Goal: Check status

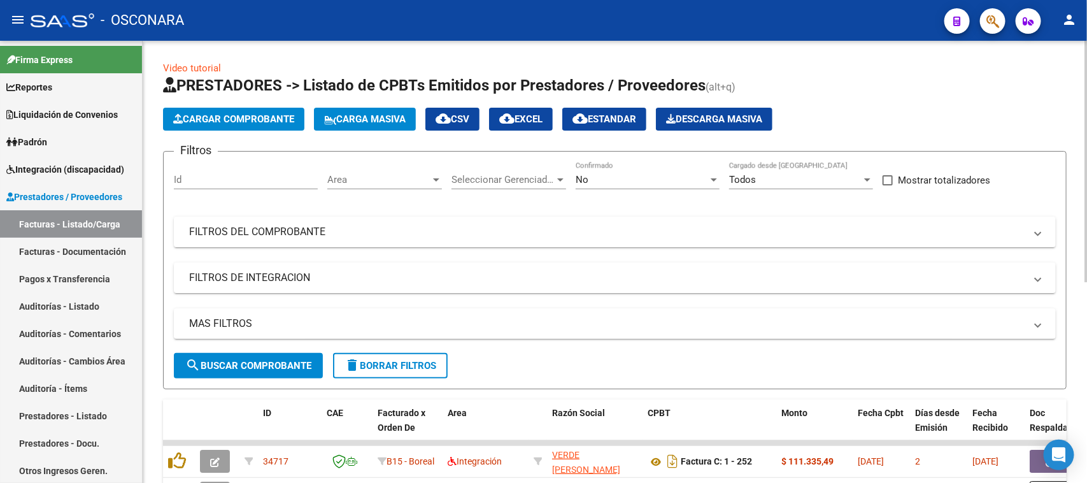
scroll to position [27, 0]
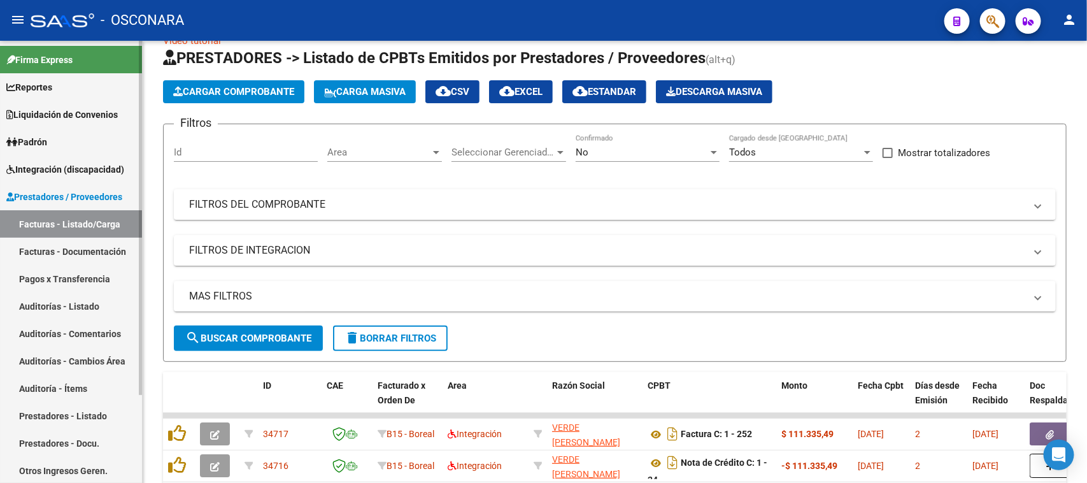
click at [42, 301] on link "Auditorías - Listado" at bounding box center [71, 305] width 142 height 27
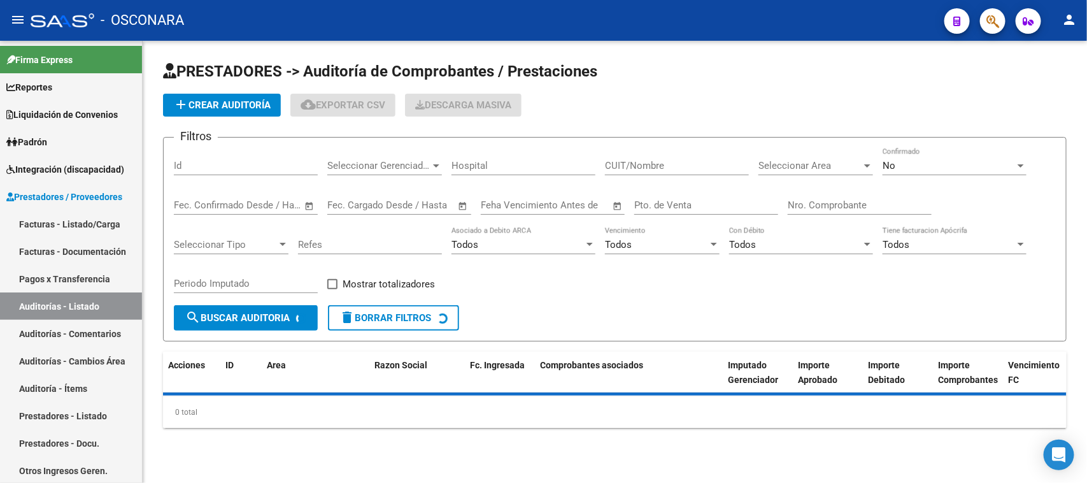
click at [189, 168] on input "Id" at bounding box center [246, 165] width 144 height 11
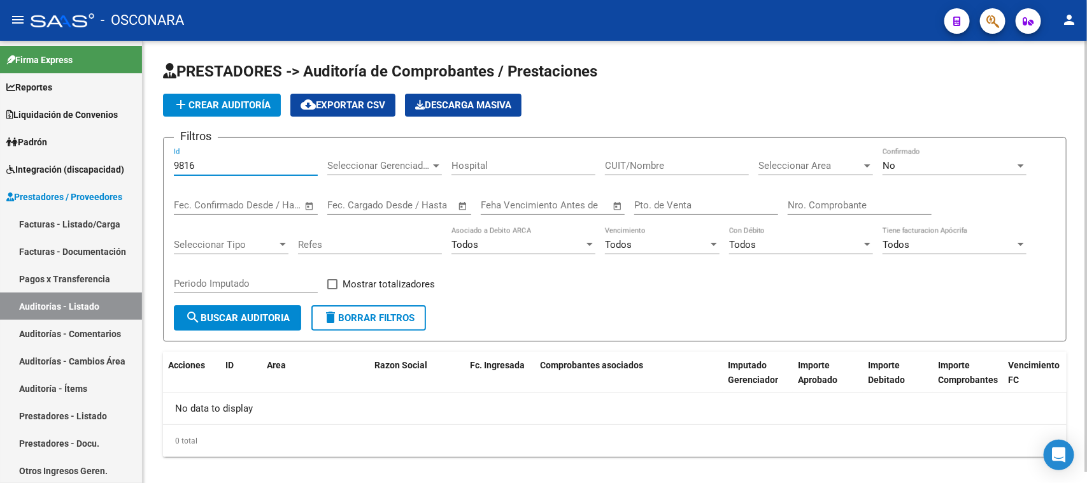
type input "9816"
click at [924, 167] on div "No" at bounding box center [949, 165] width 132 height 11
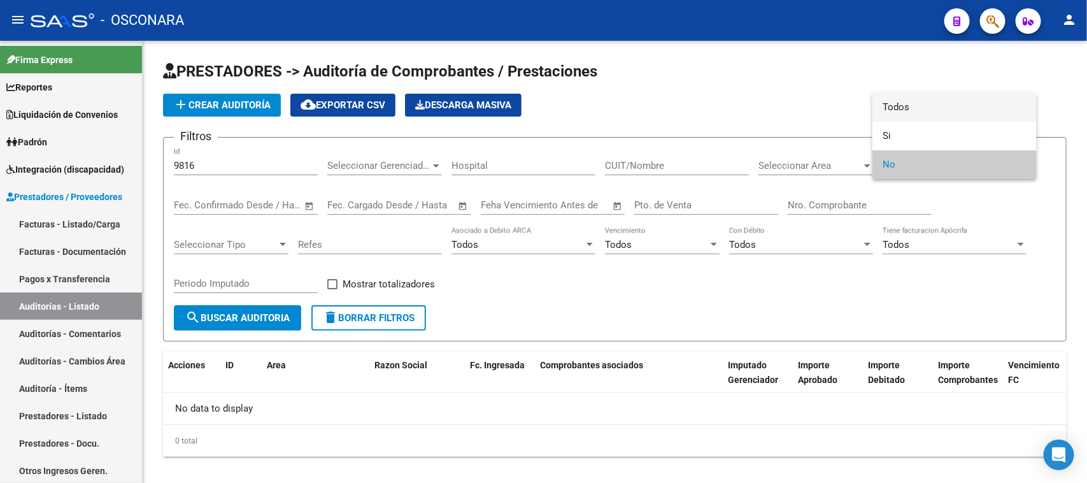
click at [895, 102] on span "Todos" at bounding box center [955, 107] width 144 height 29
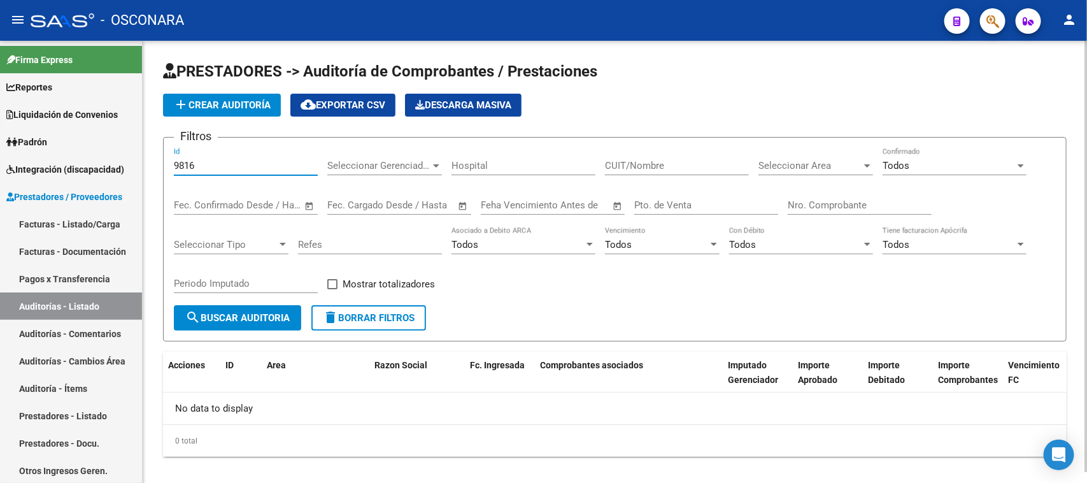
click at [212, 162] on input "9816" at bounding box center [246, 165] width 144 height 11
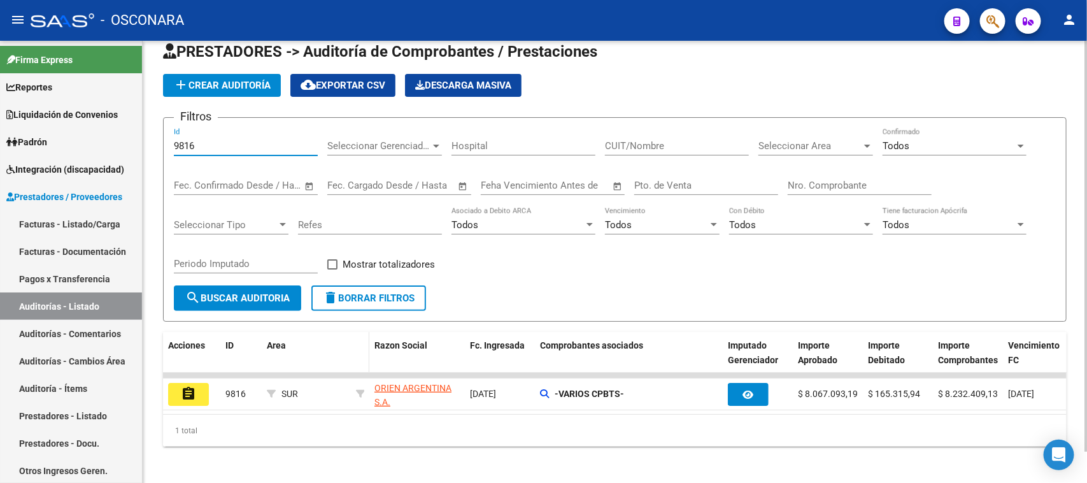
scroll to position [34, 0]
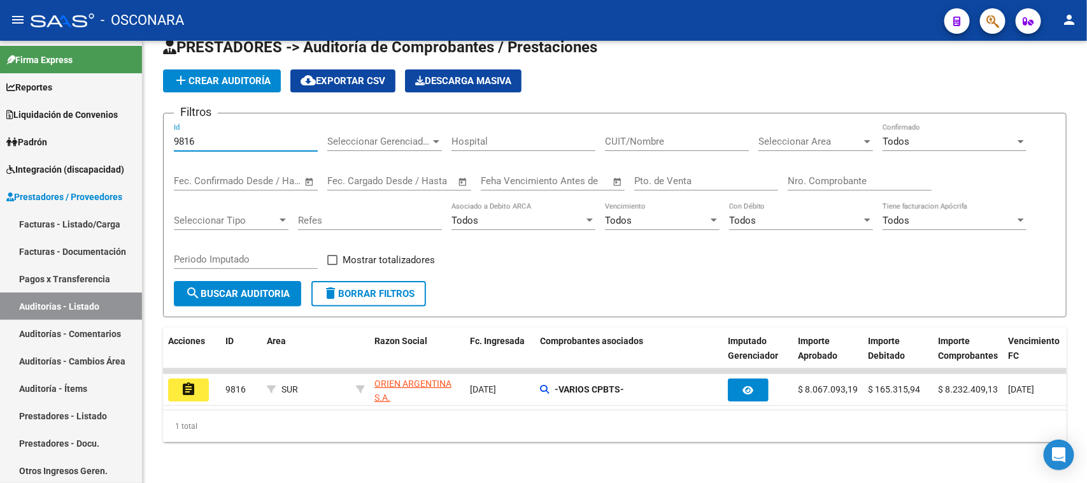
click at [189, 382] on mat-icon "assignment" at bounding box center [188, 389] width 15 height 15
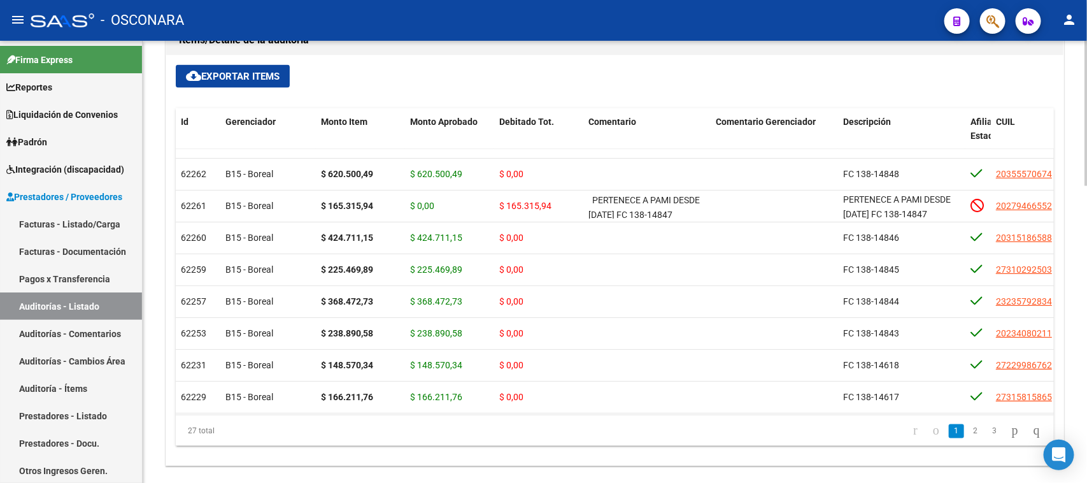
scroll to position [848, 0]
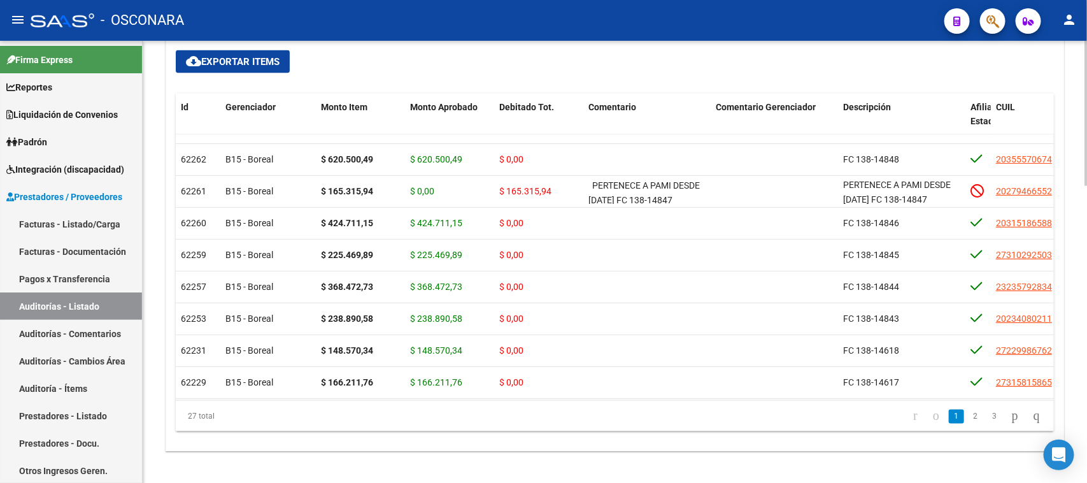
click at [1087, 339] on div at bounding box center [1086, 391] width 3 height 145
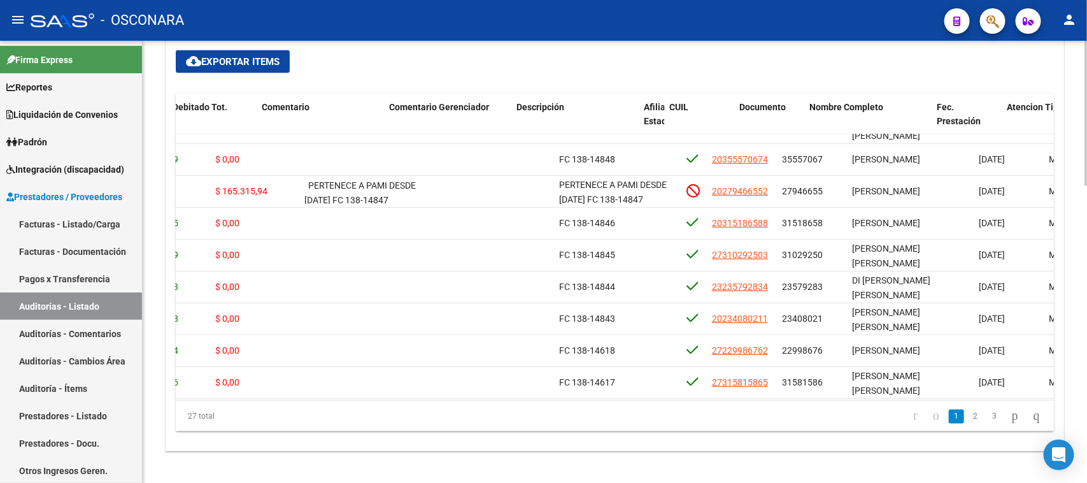
scroll to position [86, 338]
